Goal: Task Accomplishment & Management: Manage account settings

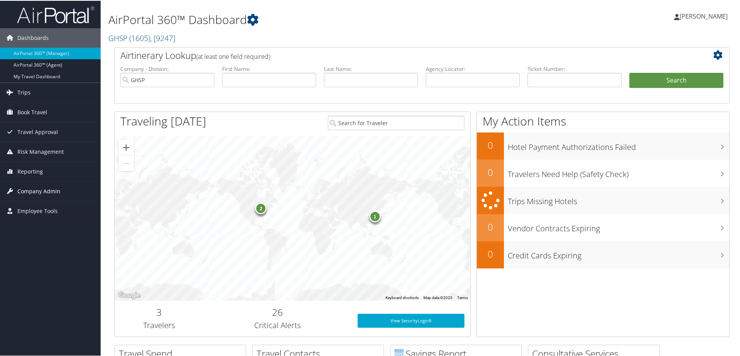
click at [31, 188] on span "Company Admin" at bounding box center [38, 190] width 43 height 19
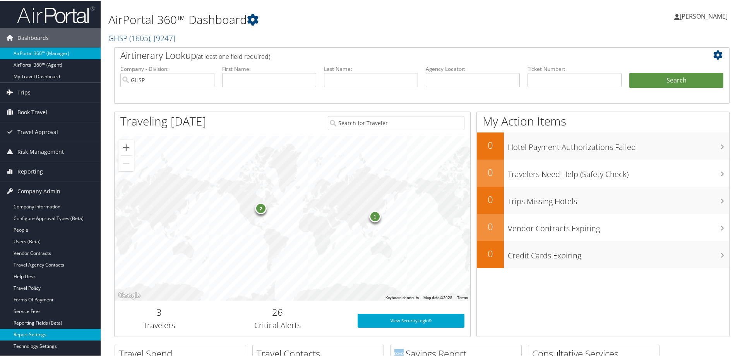
click at [32, 331] on link "Report Settings" at bounding box center [50, 334] width 101 height 12
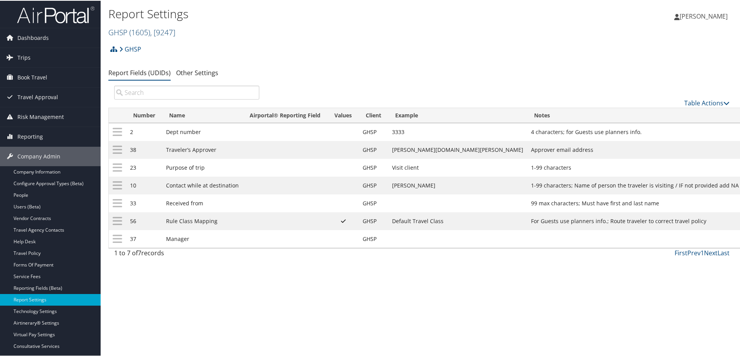
click at [120, 27] on link "GHSP ( 1605 ) , [ 9247 ]" at bounding box center [141, 31] width 67 height 10
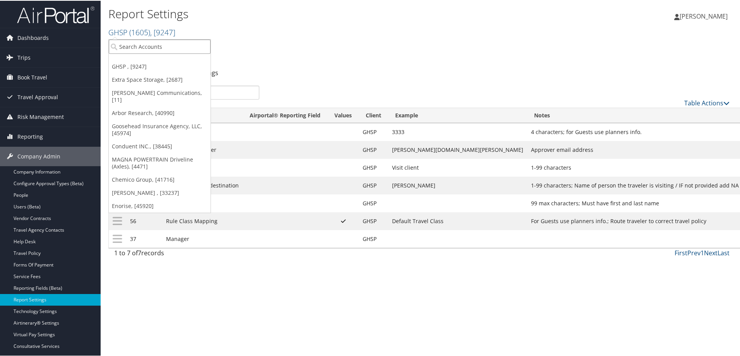
click at [128, 42] on input "search" at bounding box center [160, 46] width 102 height 14
type input "sorenson"
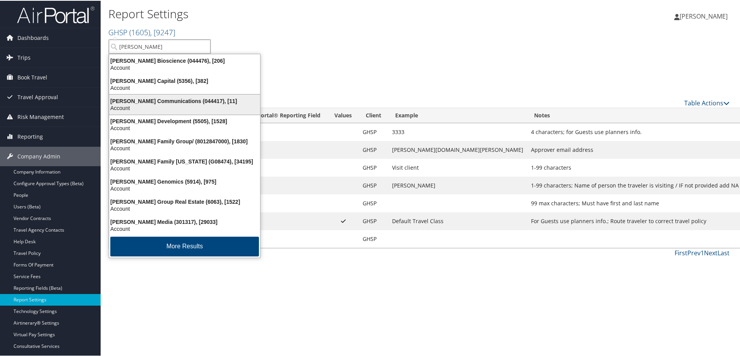
click at [169, 101] on div "Sorenson Communications (044417), [11]" at bounding box center [185, 100] width 160 height 7
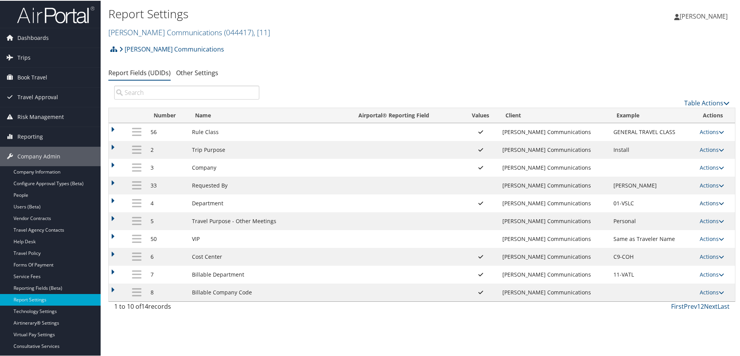
click at [709, 203] on link "Actions" at bounding box center [712, 202] width 24 height 7
click at [663, 210] on link "Update Report Field Values" at bounding box center [679, 214] width 84 height 13
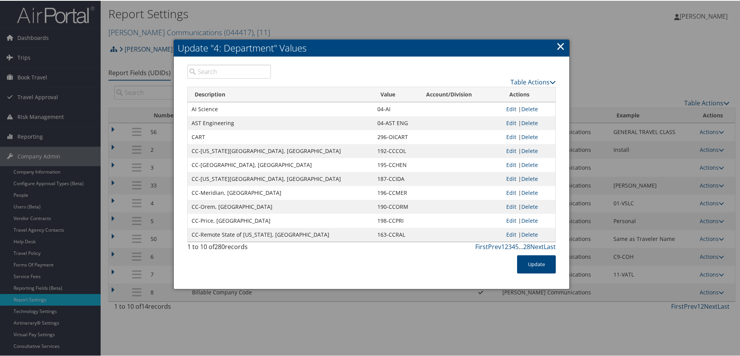
click at [557, 44] on link "×" at bounding box center [560, 45] width 9 height 15
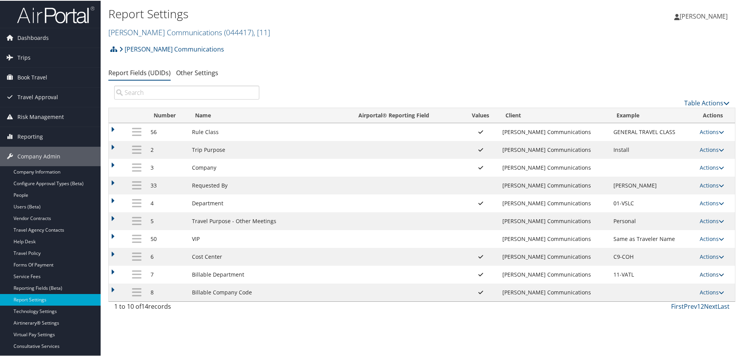
click at [705, 273] on link "Actions" at bounding box center [712, 273] width 24 height 7
click at [663, 287] on link "Update Report Field Values" at bounding box center [679, 285] width 84 height 13
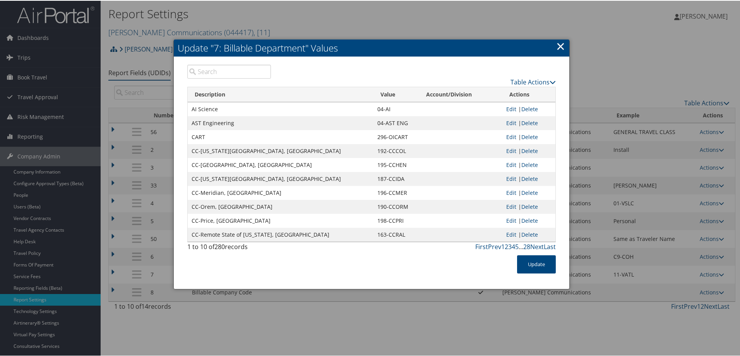
click at [560, 43] on link "×" at bounding box center [560, 45] width 9 height 15
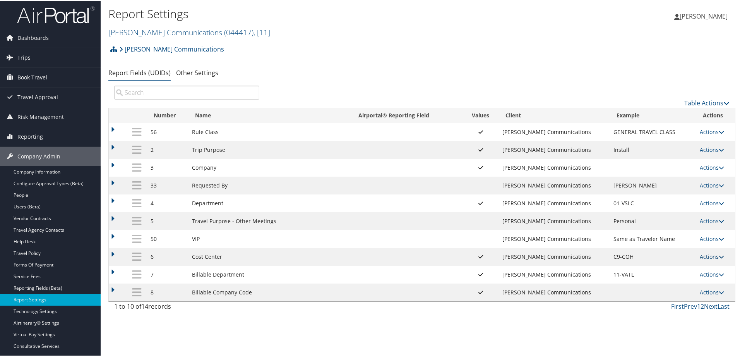
click at [707, 256] on link "Actions" at bounding box center [712, 255] width 24 height 7
click at [650, 266] on link "Update Report Field Values" at bounding box center [679, 267] width 84 height 13
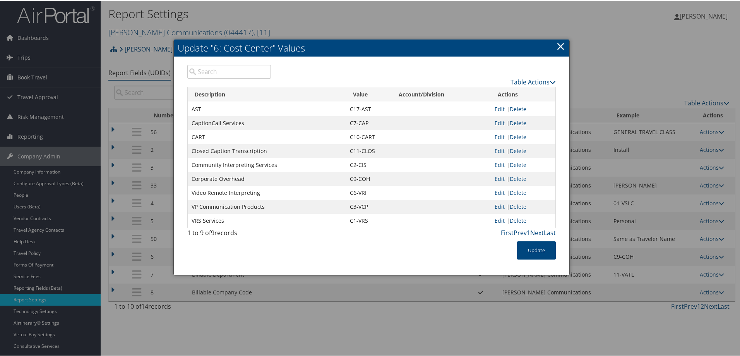
click at [558, 47] on link "×" at bounding box center [560, 45] width 9 height 15
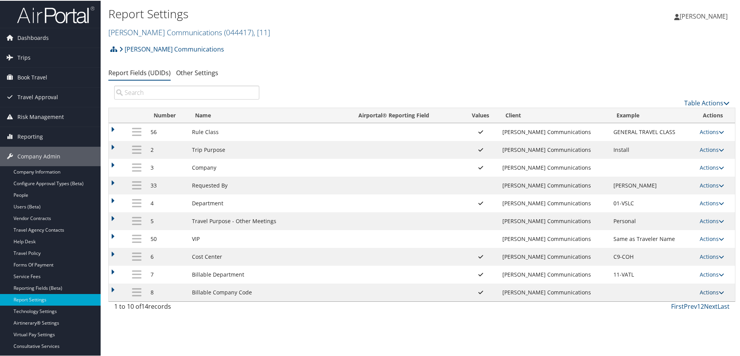
click at [706, 293] on link "Actions" at bounding box center [712, 291] width 24 height 7
click at [671, 302] on link "Update Report Field Values" at bounding box center [679, 303] width 84 height 13
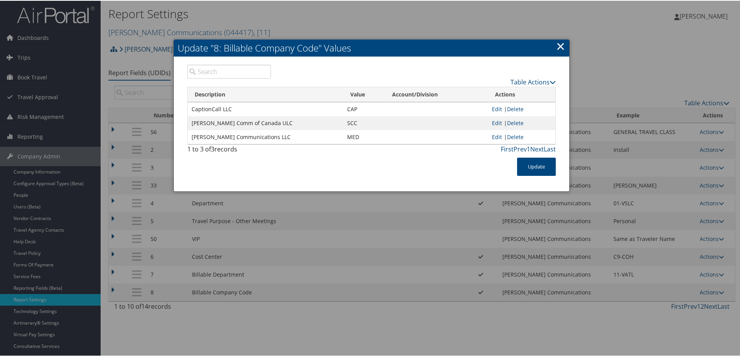
drag, startPoint x: 383, startPoint y: 24, endPoint x: 309, endPoint y: 3, distance: 77.3
click at [379, 21] on div at bounding box center [371, 178] width 743 height 356
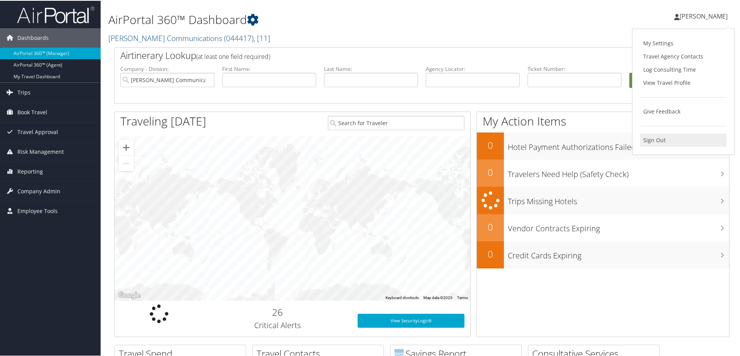
click at [652, 144] on link "Sign Out" at bounding box center [683, 139] width 86 height 13
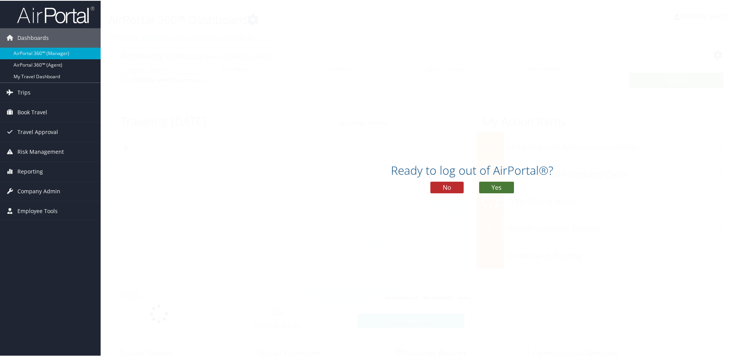
click at [499, 187] on button "Yes" at bounding box center [496, 187] width 35 height 12
